Goal: Information Seeking & Learning: Learn about a topic

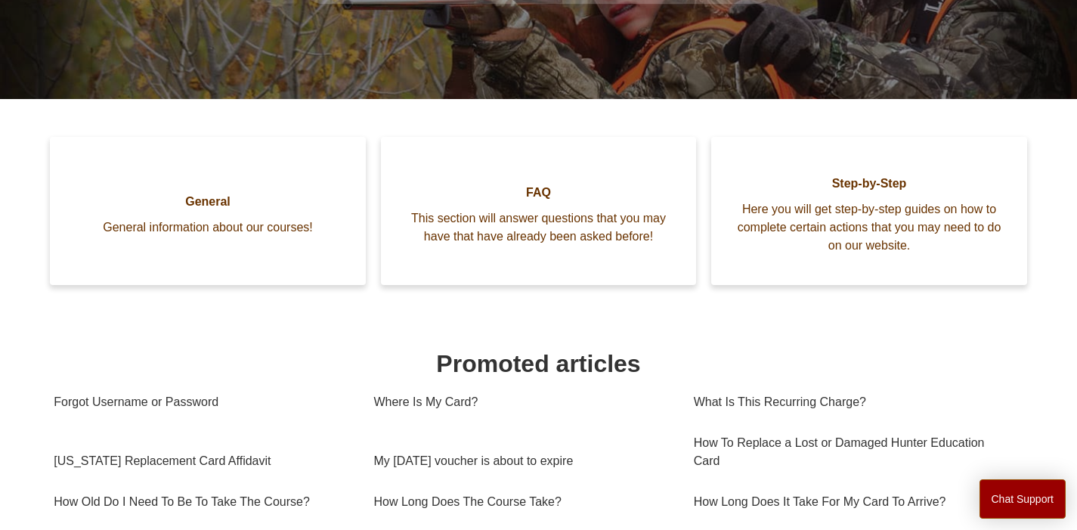
scroll to position [301, 0]
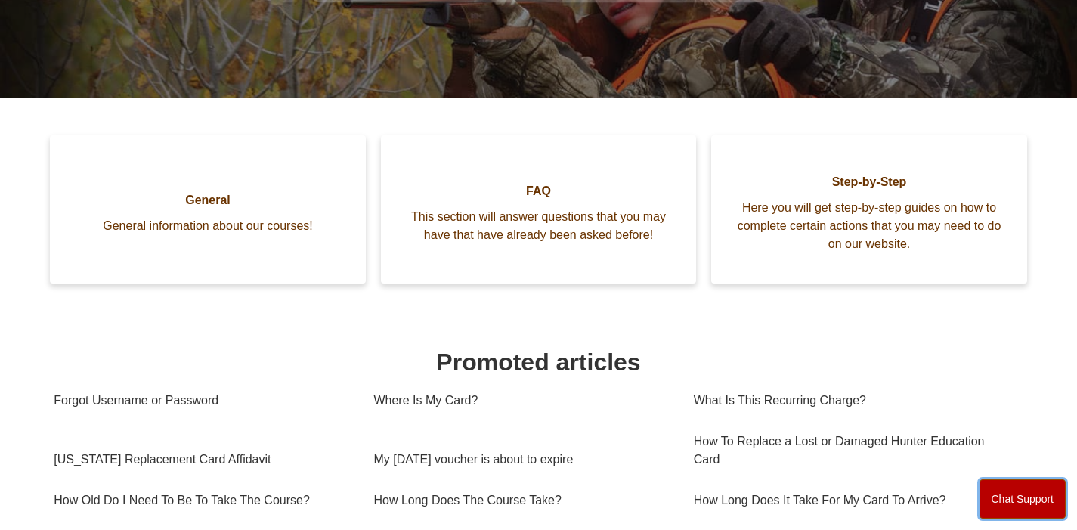
click at [1016, 507] on button "Chat Support" at bounding box center [1022, 498] width 87 height 39
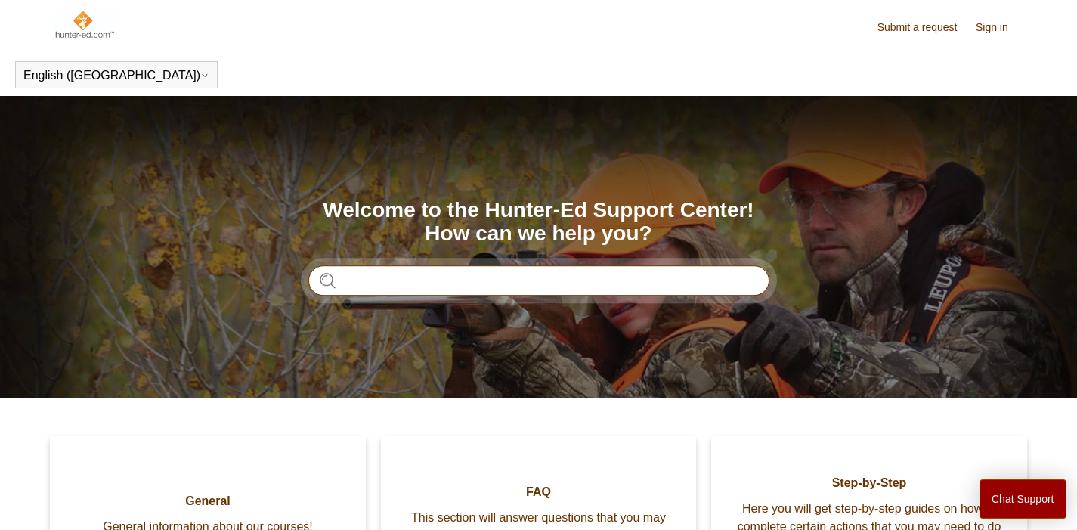
click at [397, 283] on input "Search" at bounding box center [538, 280] width 461 height 30
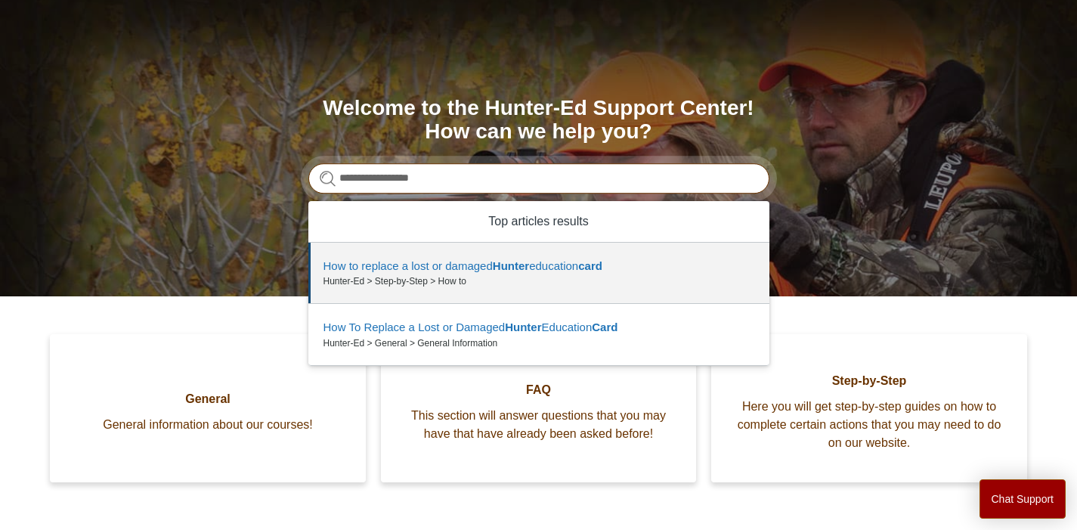
scroll to position [103, 0]
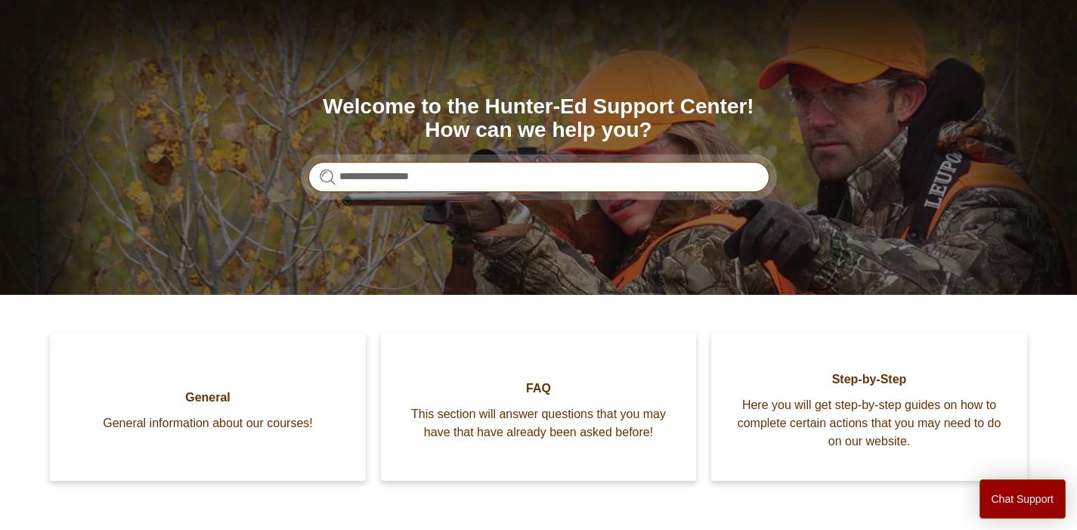
type input "**********"
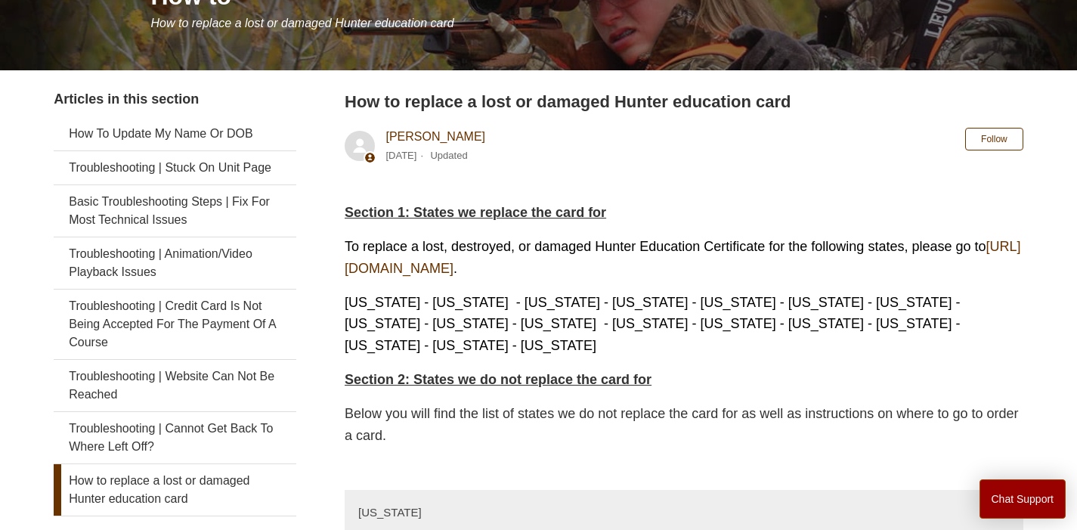
scroll to position [277, 0]
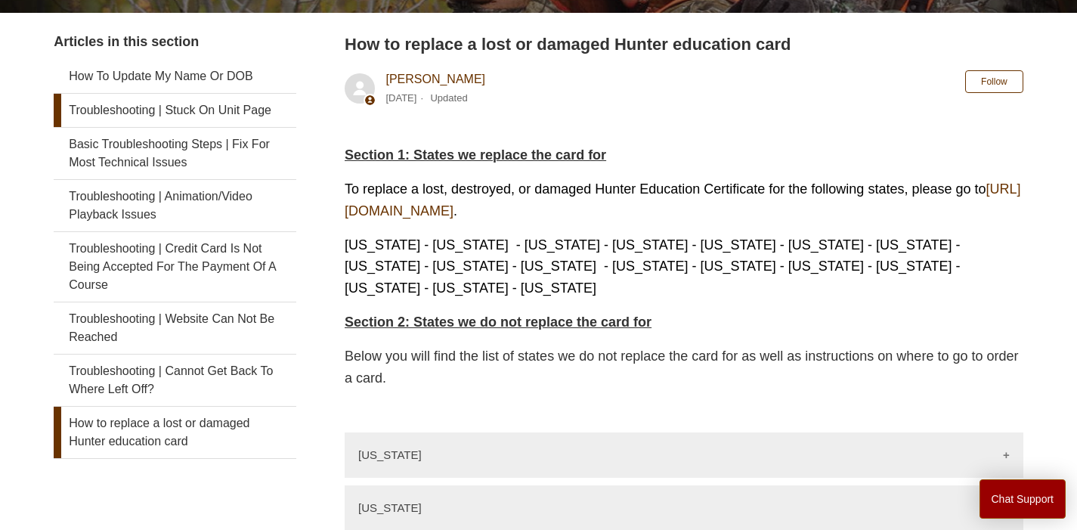
click at [183, 112] on link "Troubleshooting | Stuck On Unit Page" at bounding box center [175, 110] width 243 height 33
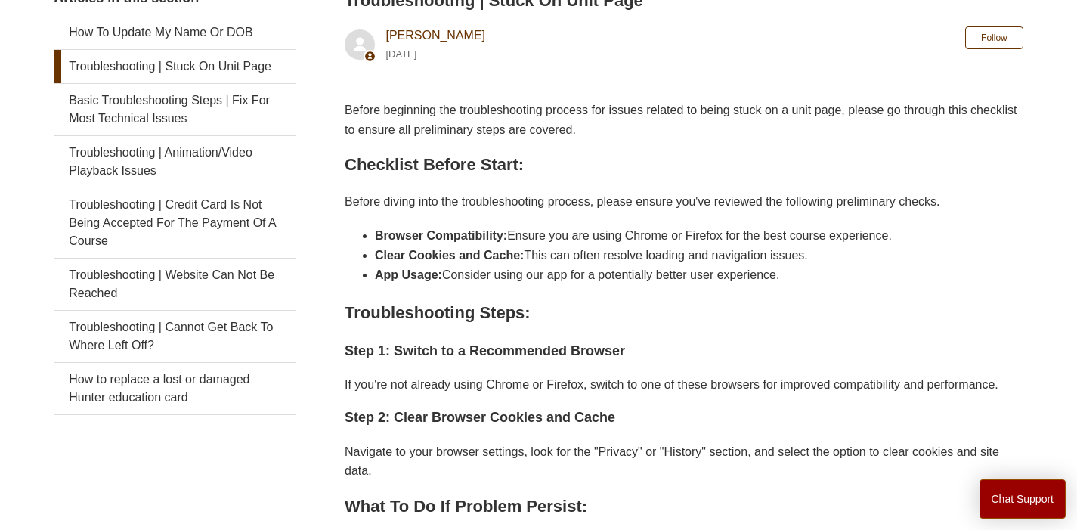
scroll to position [270, 0]
